Goal: Browse casually

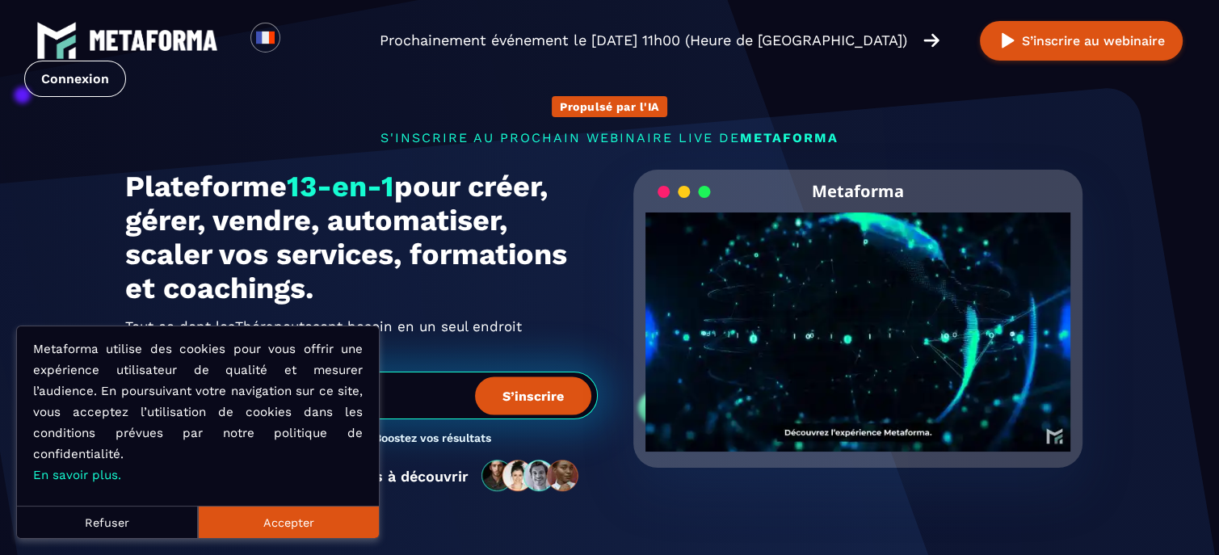
click at [336, 513] on button "Accepter" at bounding box center [288, 522] width 181 height 32
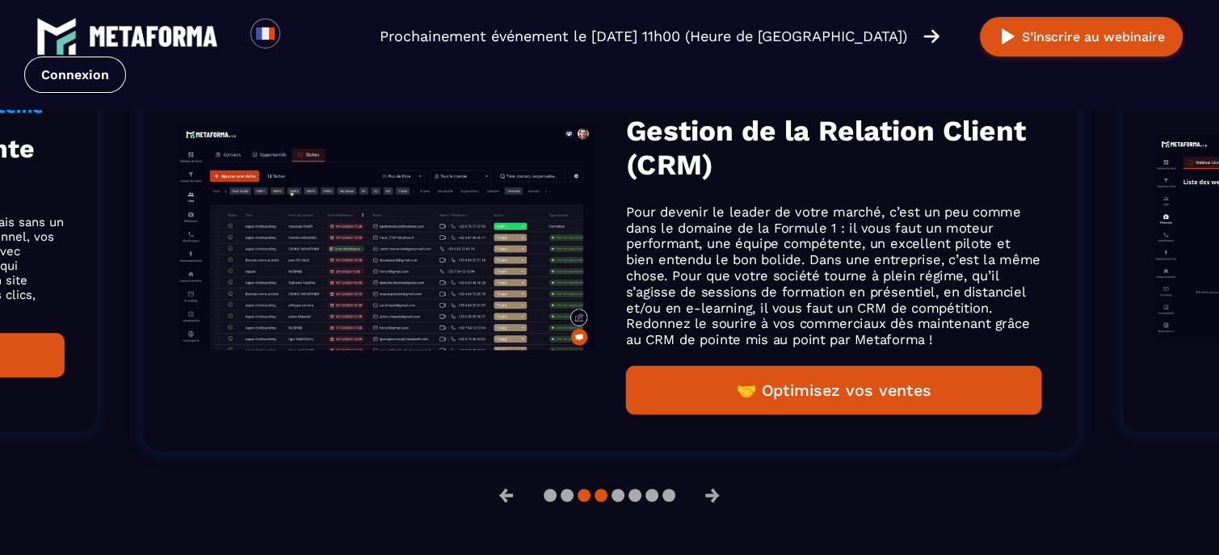
scroll to position [1167, 0]
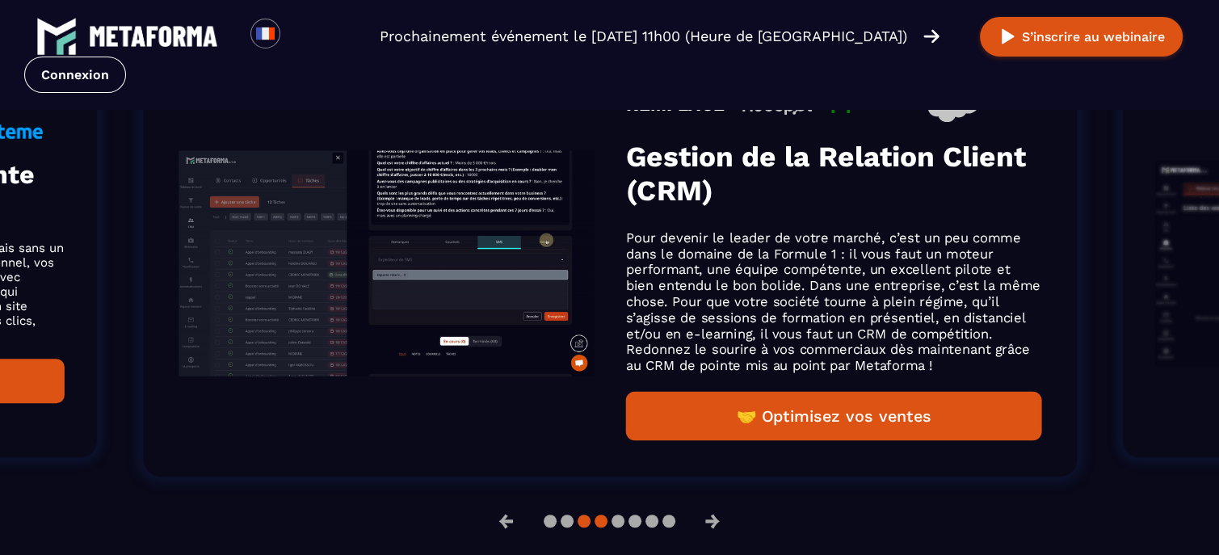
click at [612, 528] on button at bounding box center [618, 521] width 13 height 13
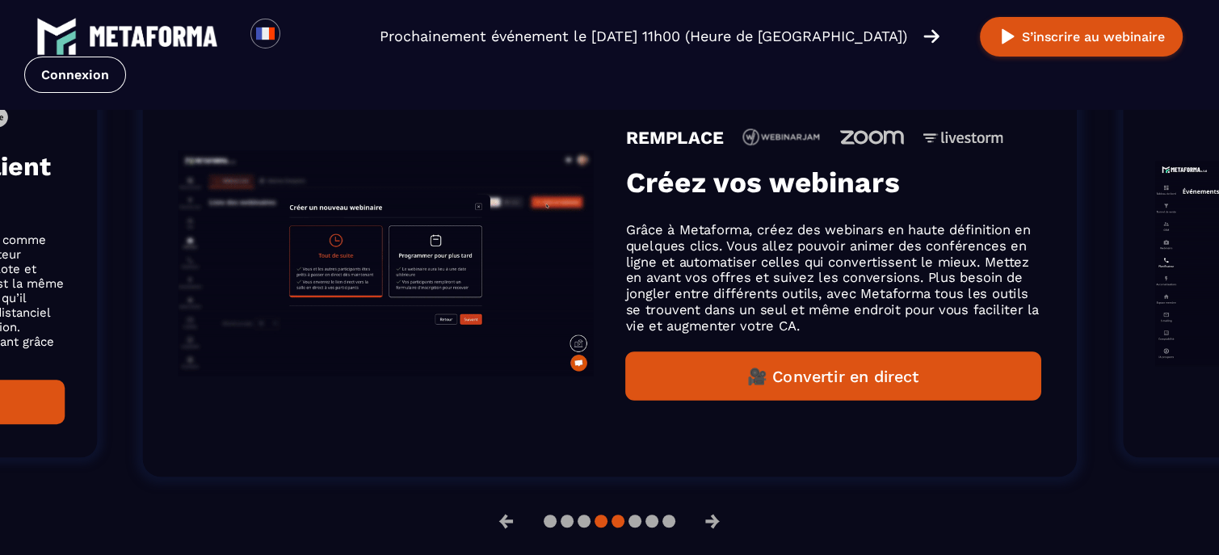
click at [629, 528] on button at bounding box center [635, 521] width 13 height 13
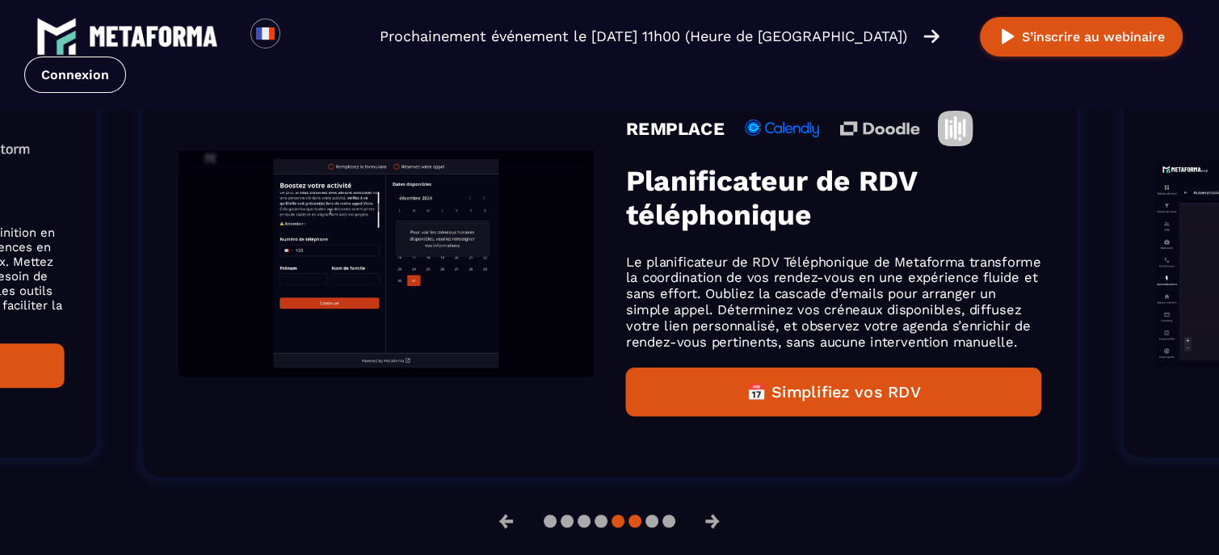
click at [646, 528] on button at bounding box center [652, 521] width 13 height 13
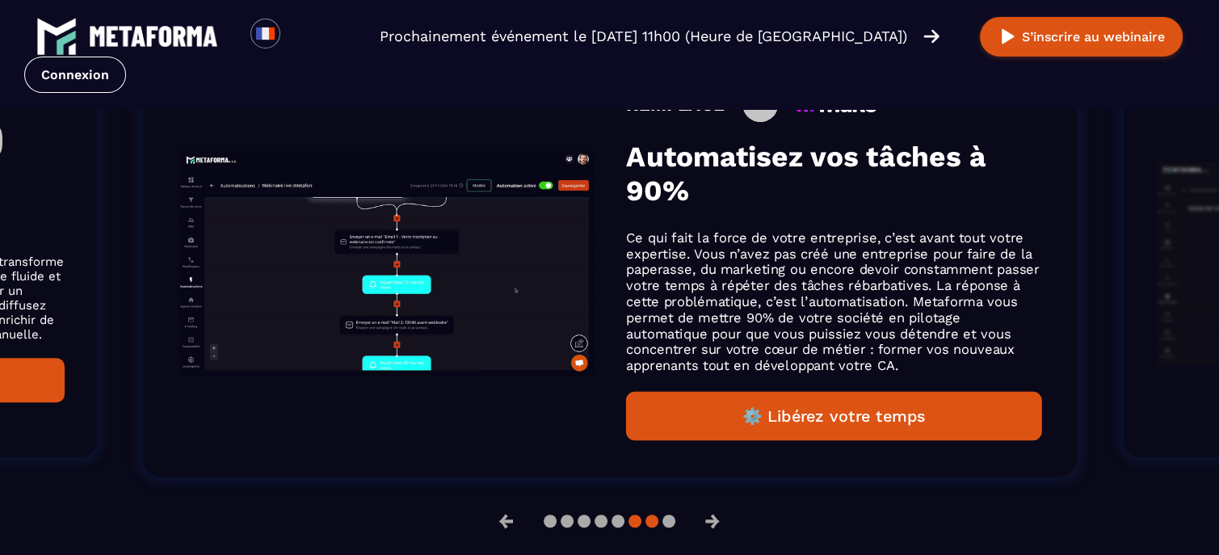
click at [663, 528] on button at bounding box center [669, 521] width 13 height 13
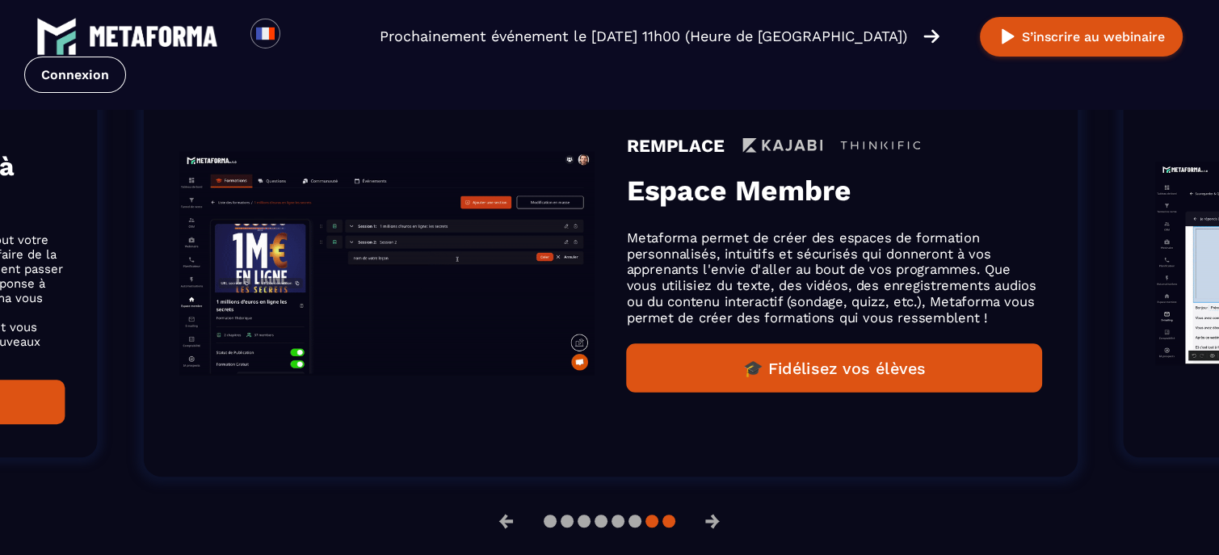
click at [666, 528] on button at bounding box center [669, 521] width 13 height 13
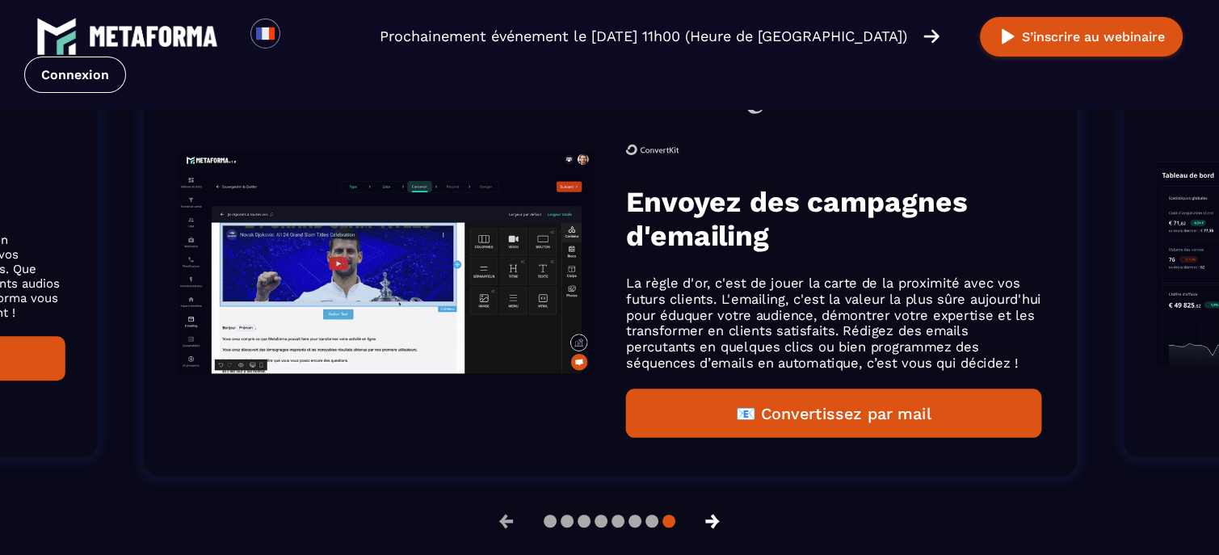
drag, startPoint x: 726, startPoint y: 535, endPoint x: 704, endPoint y: 536, distance: 22.6
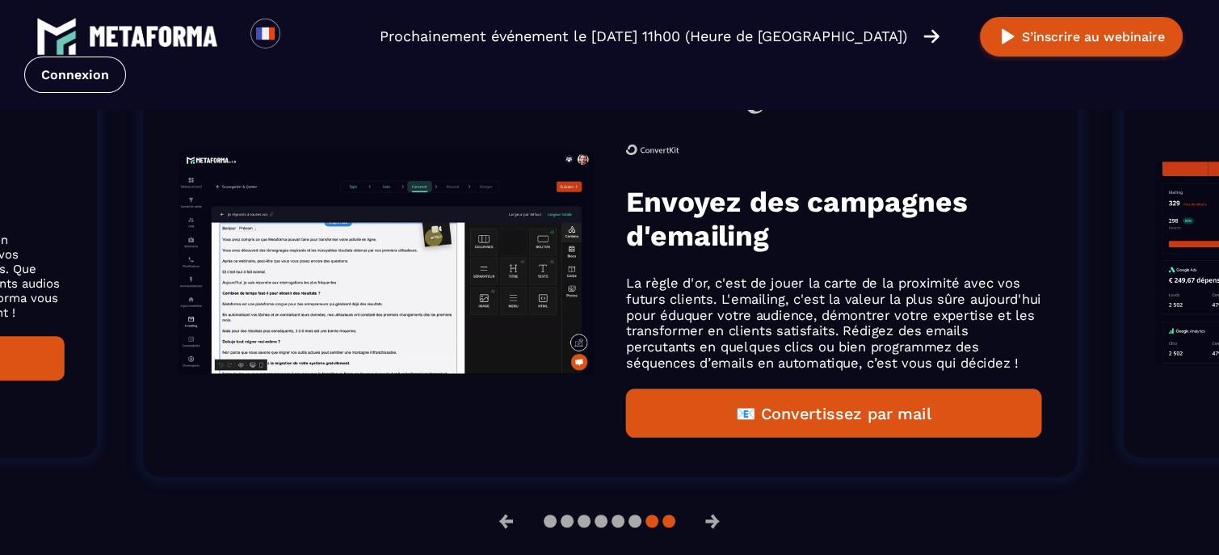
drag, startPoint x: 704, startPoint y: 536, endPoint x: 656, endPoint y: 536, distance: 47.7
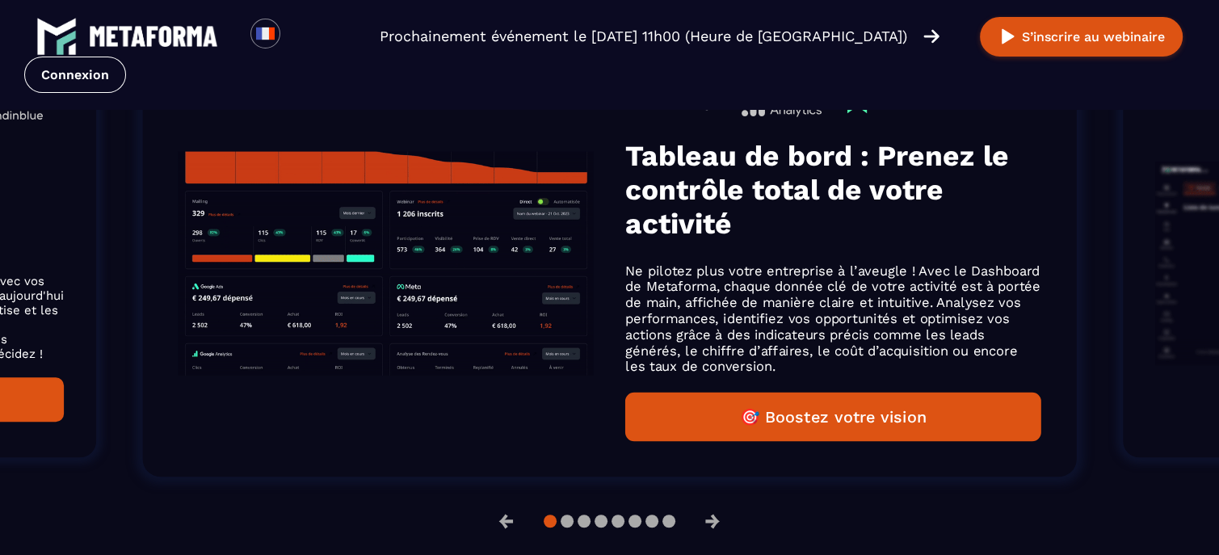
drag, startPoint x: 655, startPoint y: 536, endPoint x: 1001, endPoint y: 458, distance: 354.4
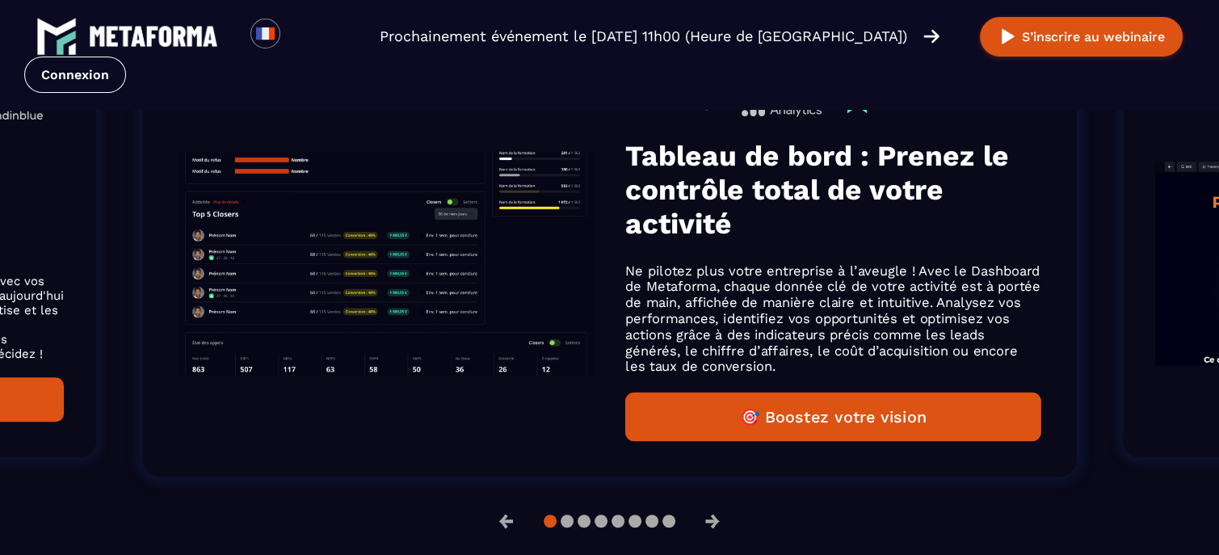
click at [1001, 458] on div "REMPLACE Tableau de bord : Prenez le contrôle total de votre activité Ne pilote…" at bounding box center [610, 263] width 934 height 427
